Goal: Transaction & Acquisition: Purchase product/service

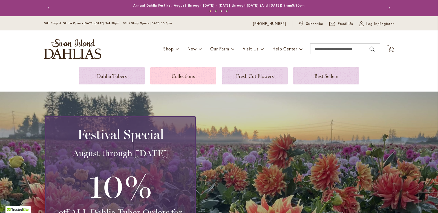
click at [176, 75] on link at bounding box center [183, 75] width 66 height 17
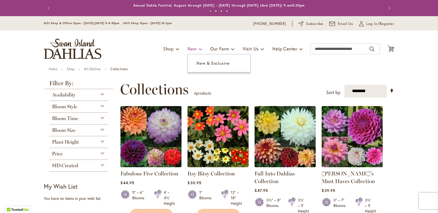
click at [199, 49] on span at bounding box center [201, 48] width 4 height 9
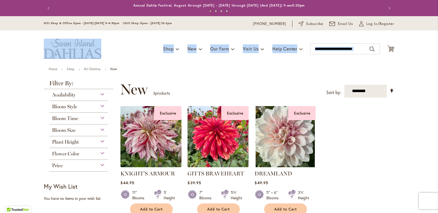
drag, startPoint x: 434, startPoint y: 26, endPoint x: 438, endPoint y: 61, distance: 35.6
click at [438, 61] on body "Skip to Accessibility Information The store will not work correctly in the case…" at bounding box center [219, 106] width 438 height 213
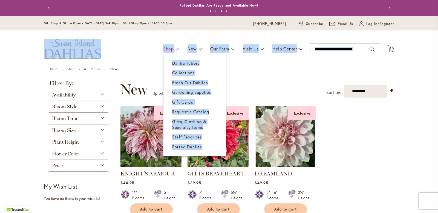
click at [163, 48] on span "Shop" at bounding box center [168, 49] width 11 height 6
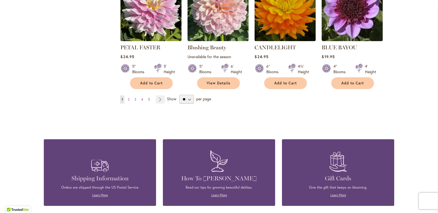
scroll to position [470, 0]
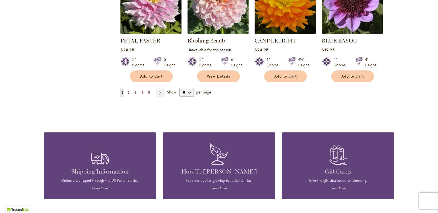
click at [128, 91] on link "Page 2" at bounding box center [129, 92] width 4 height 8
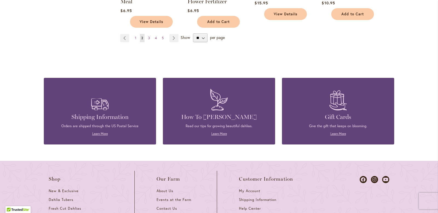
scroll to position [514, 0]
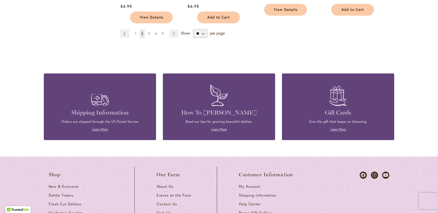
click at [148, 32] on link "Page 3" at bounding box center [149, 34] width 5 height 8
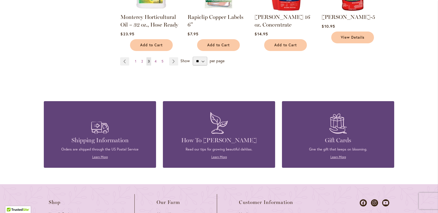
scroll to position [479, 0]
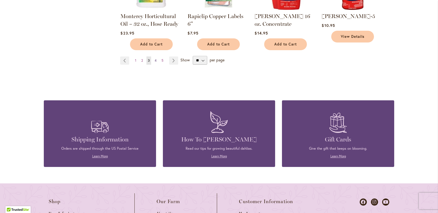
click at [155, 58] on span "4" at bounding box center [156, 60] width 2 height 4
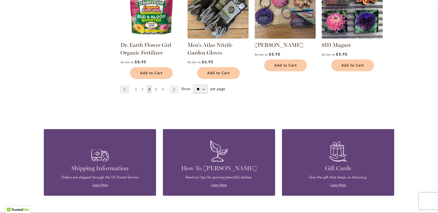
scroll to position [461, 0]
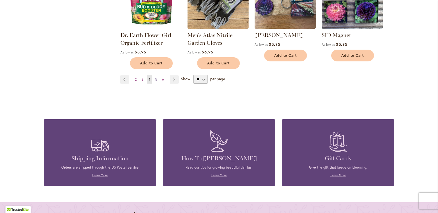
click link "Page 5"
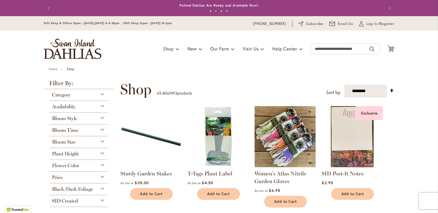
click at [99, 165] on div "Flower Color" at bounding box center [78, 164] width 59 height 9
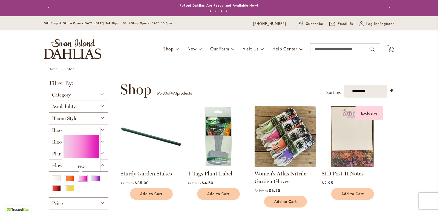
click at [82, 179] on div "Pink" at bounding box center [82, 178] width 9 height 6
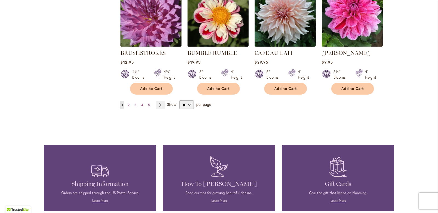
scroll to position [496, 0]
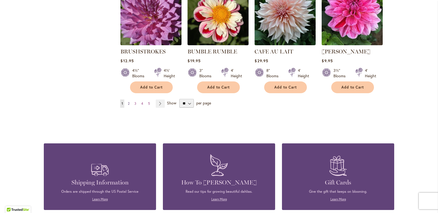
click at [128, 101] on span "2" at bounding box center [129, 103] width 2 height 4
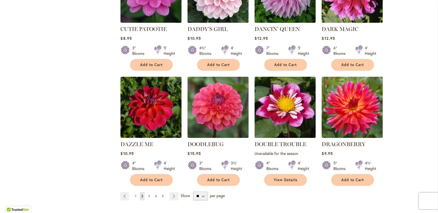
scroll to position [423, 0]
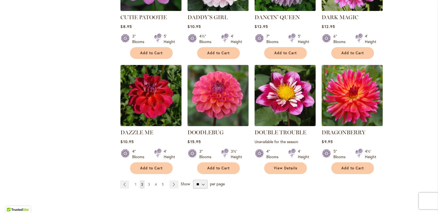
click at [148, 182] on span "3" at bounding box center [149, 184] width 2 height 4
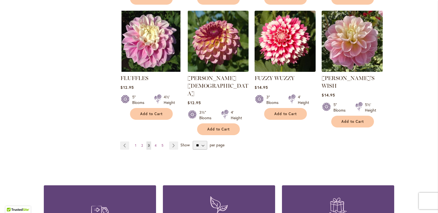
scroll to position [453, 0]
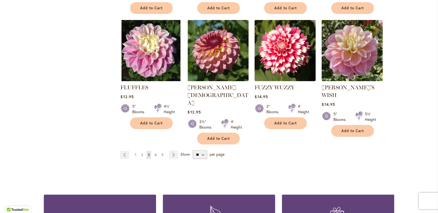
click at [155, 153] on span "4" at bounding box center [156, 155] width 2 height 4
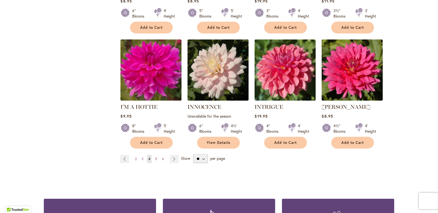
scroll to position [462, 0]
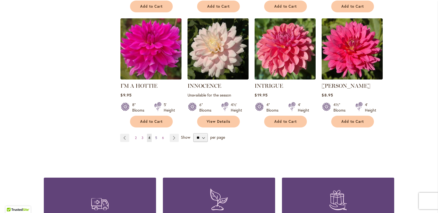
click at [155, 136] on span "5" at bounding box center [156, 138] width 2 height 4
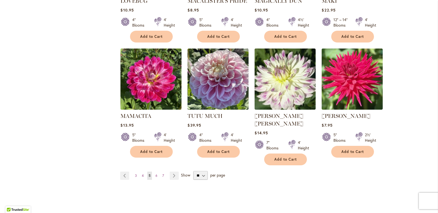
scroll to position [434, 0]
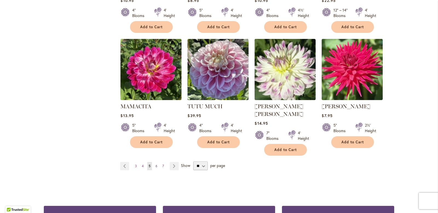
click at [154, 162] on link "Page 6" at bounding box center [156, 166] width 5 height 8
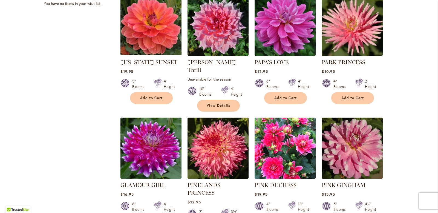
scroll to position [413, 0]
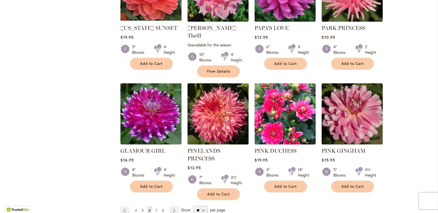
click at [156, 208] on span "7" at bounding box center [157, 210] width 2 height 4
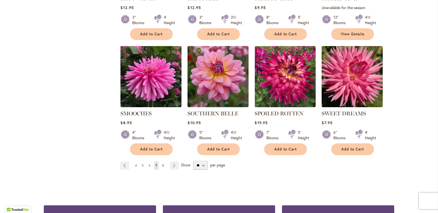
scroll to position [435, 0]
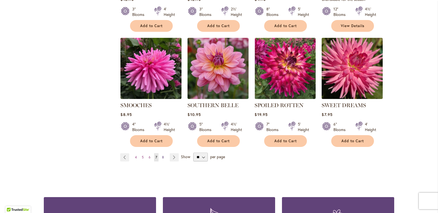
click at [162, 155] on span "8" at bounding box center [163, 157] width 2 height 4
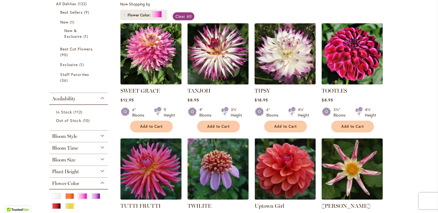
scroll to position [103, 0]
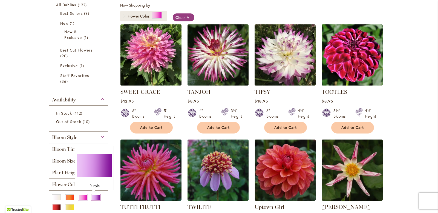
click at [93, 196] on div "Purple" at bounding box center [96, 197] width 9 height 6
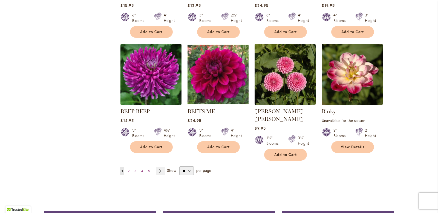
scroll to position [432, 0]
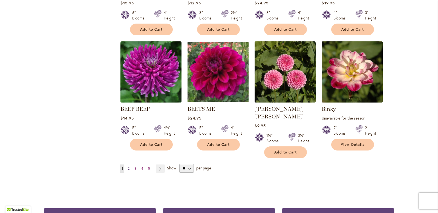
click at [128, 166] on span "2" at bounding box center [129, 168] width 2 height 4
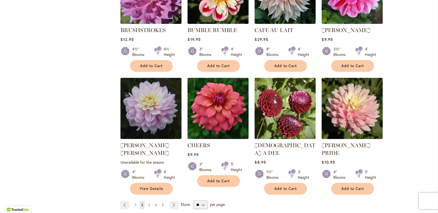
scroll to position [413, 0]
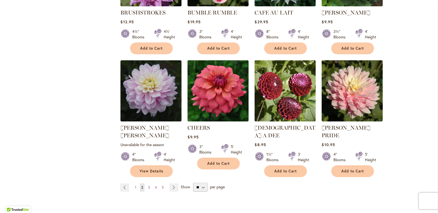
click at [147, 183] on link "Page 3" at bounding box center [149, 187] width 5 height 8
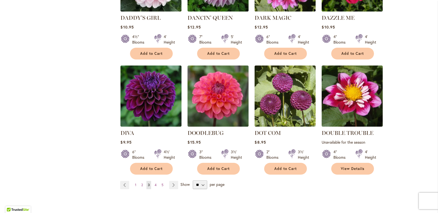
scroll to position [458, 0]
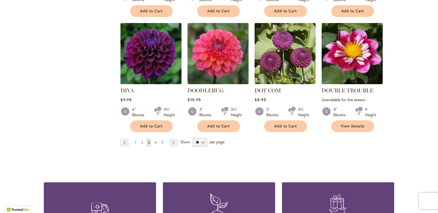
click at [155, 140] on span "4" at bounding box center [156, 142] width 2 height 4
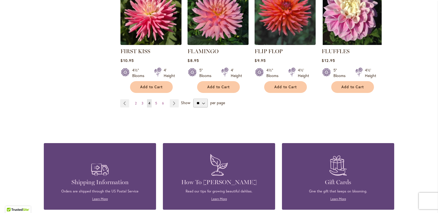
scroll to position [498, 0]
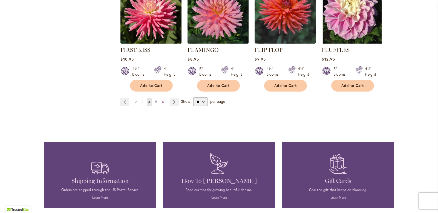
click at [155, 101] on span "5" at bounding box center [156, 102] width 2 height 4
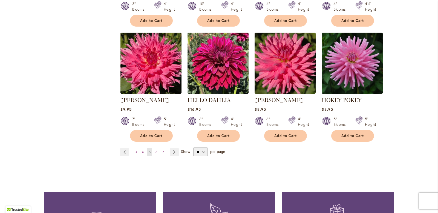
scroll to position [470, 0]
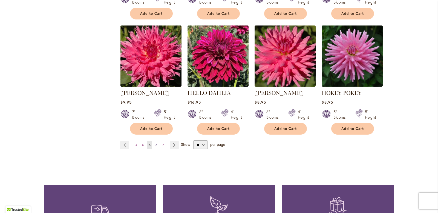
click at [156, 143] on span "6" at bounding box center [157, 145] width 2 height 4
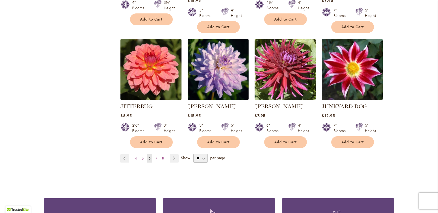
scroll to position [453, 0]
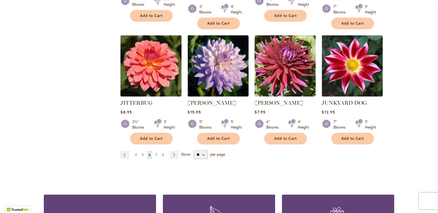
click at [156, 153] on span "7" at bounding box center [157, 155] width 2 height 4
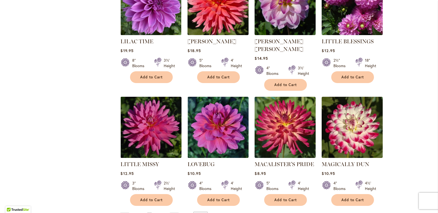
scroll to position [410, 0]
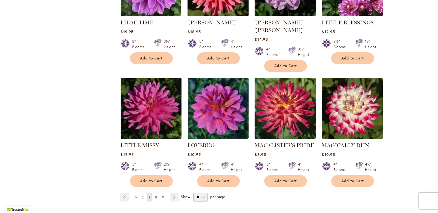
click at [155, 195] on span "8" at bounding box center [156, 197] width 2 height 4
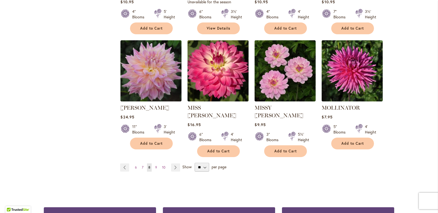
scroll to position [455, 0]
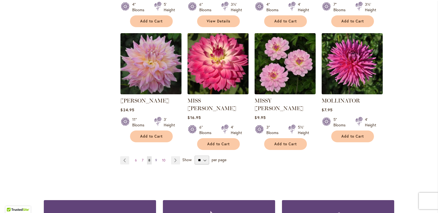
click at [155, 158] on span "9" at bounding box center [156, 160] width 2 height 4
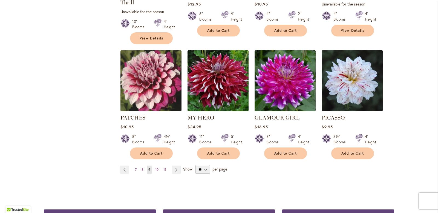
scroll to position [441, 0]
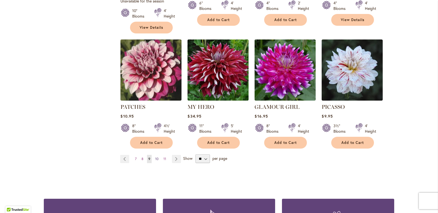
click at [155, 157] on span "10" at bounding box center [156, 159] width 3 height 4
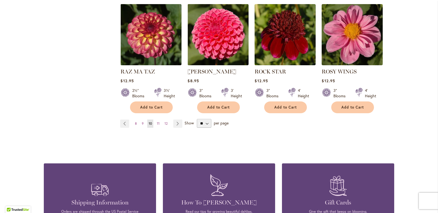
scroll to position [482, 0]
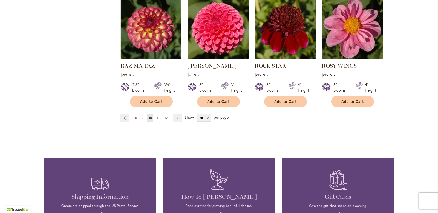
click at [157, 116] on span "11" at bounding box center [158, 118] width 3 height 4
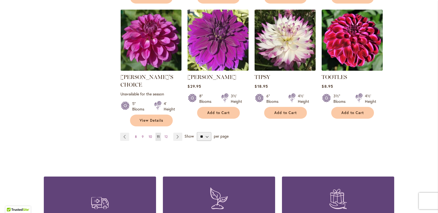
scroll to position [466, 0]
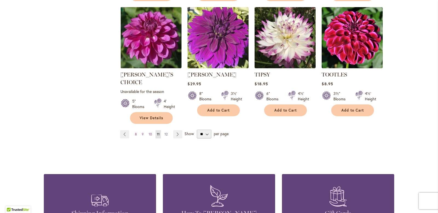
click at [165, 132] on span "12" at bounding box center [166, 134] width 3 height 4
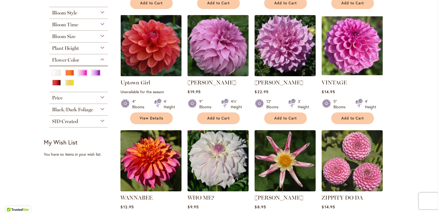
scroll to position [231, 0]
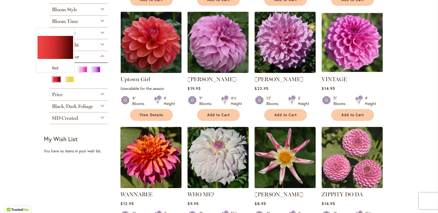
click at [54, 77] on div "Red" at bounding box center [56, 79] width 9 height 6
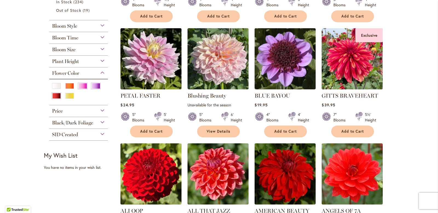
scroll to position [239, 0]
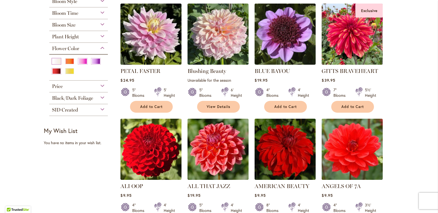
click at [54, 62] on div "White/Cream" at bounding box center [56, 61] width 9 height 6
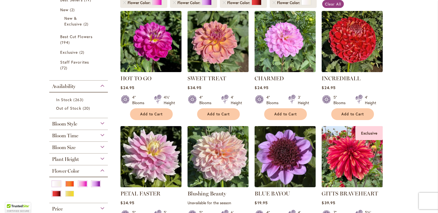
scroll to position [145, 0]
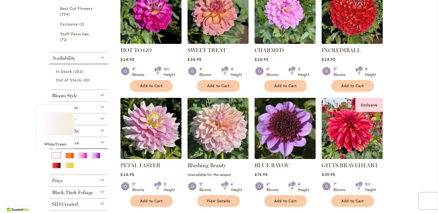
click at [55, 155] on div "White/Cream" at bounding box center [56, 156] width 9 height 6
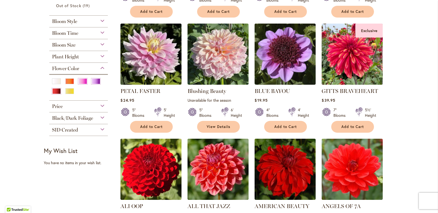
scroll to position [218, 0]
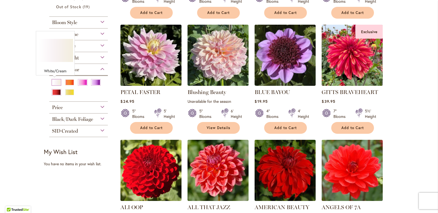
click at [54, 81] on div "White/Cream" at bounding box center [56, 82] width 9 height 6
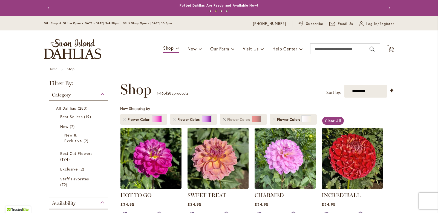
click at [223, 119] on link "Remove Flower Color Red" at bounding box center [224, 119] width 3 height 3
click at [173, 118] on link "Remove Flower Color Purple" at bounding box center [174, 119] width 3 height 3
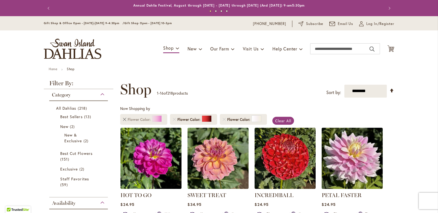
click at [123, 119] on link "Remove Flower Color Pink" at bounding box center [124, 119] width 3 height 3
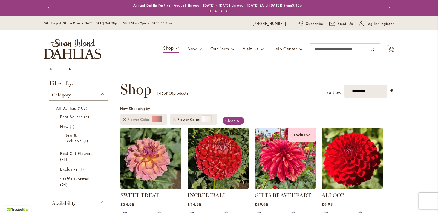
click at [123, 119] on link "Remove Flower Color Red" at bounding box center [124, 119] width 3 height 3
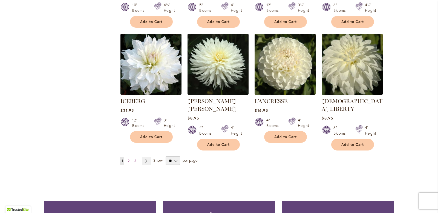
scroll to position [448, 0]
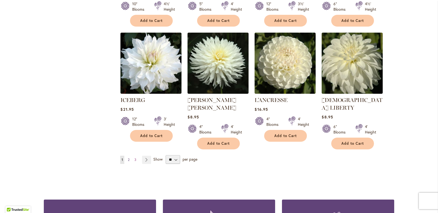
click at [128, 158] on span "2" at bounding box center [129, 160] width 2 height 4
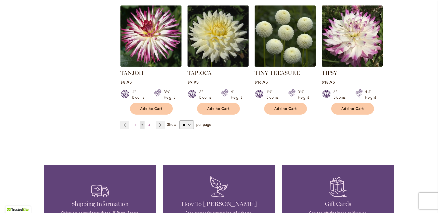
scroll to position [476, 0]
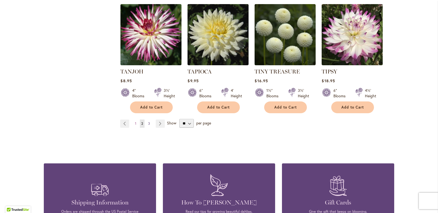
click at [148, 121] on span "3" at bounding box center [149, 123] width 2 height 4
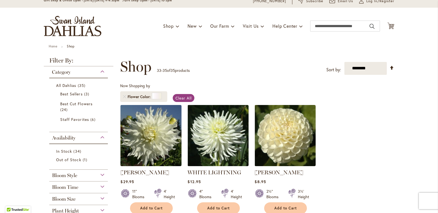
scroll to position [21, 0]
